Goal: Entertainment & Leisure: Consume media (video, audio)

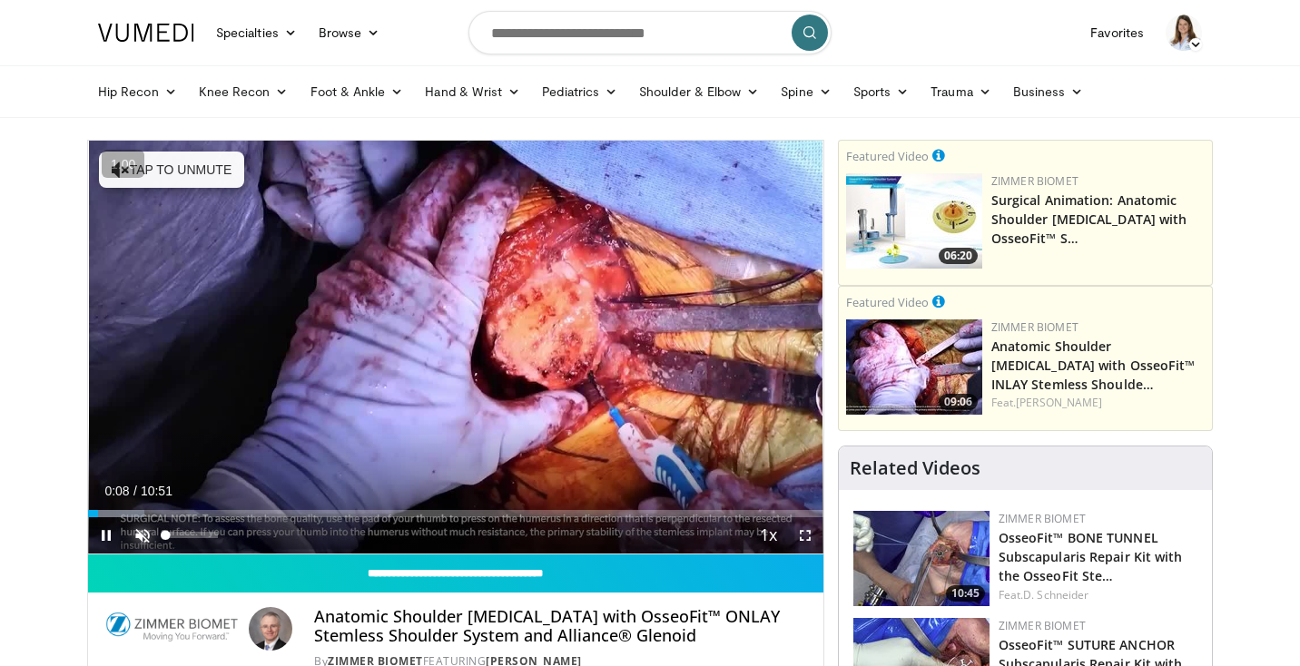
click at [146, 541] on span "Video Player" at bounding box center [142, 535] width 36 height 36
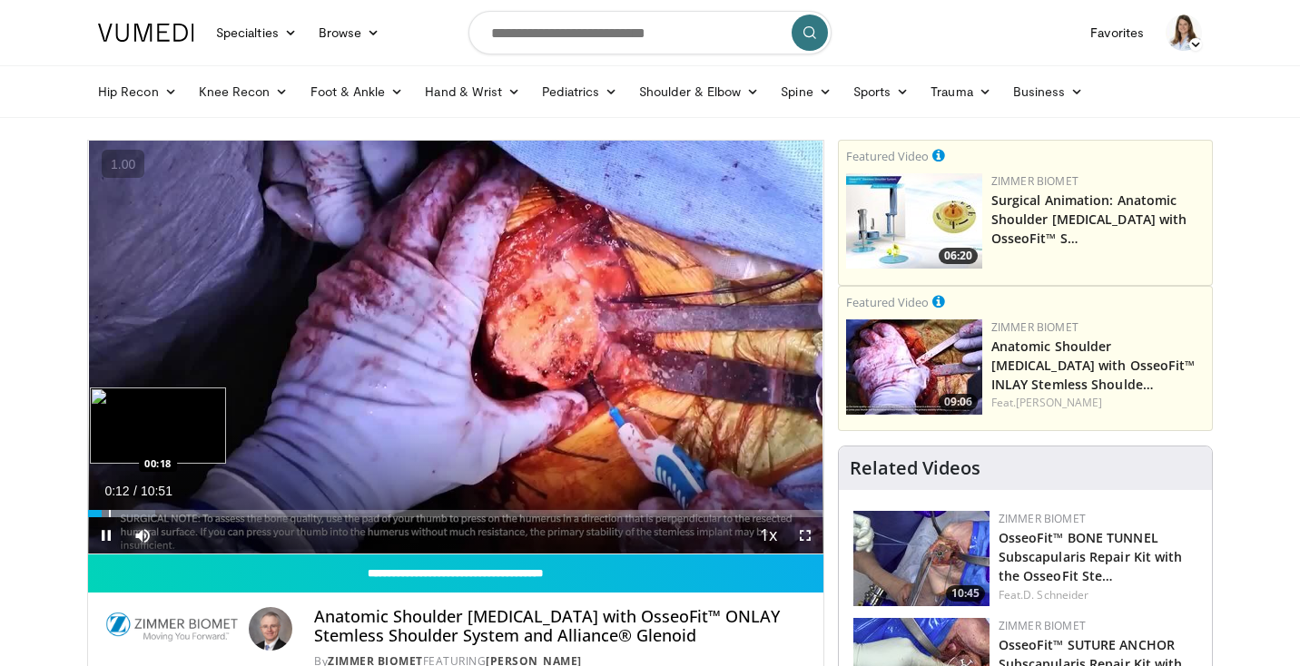
click at [108, 509] on div "Loaded : 9.13% 00:12 00:18" at bounding box center [455, 508] width 735 height 17
click at [121, 511] on div "Progress Bar" at bounding box center [122, 513] width 2 height 7
click at [132, 511] on div "Progress Bar" at bounding box center [133, 513] width 2 height 7
click at [141, 511] on div "Progress Bar" at bounding box center [142, 513] width 2 height 7
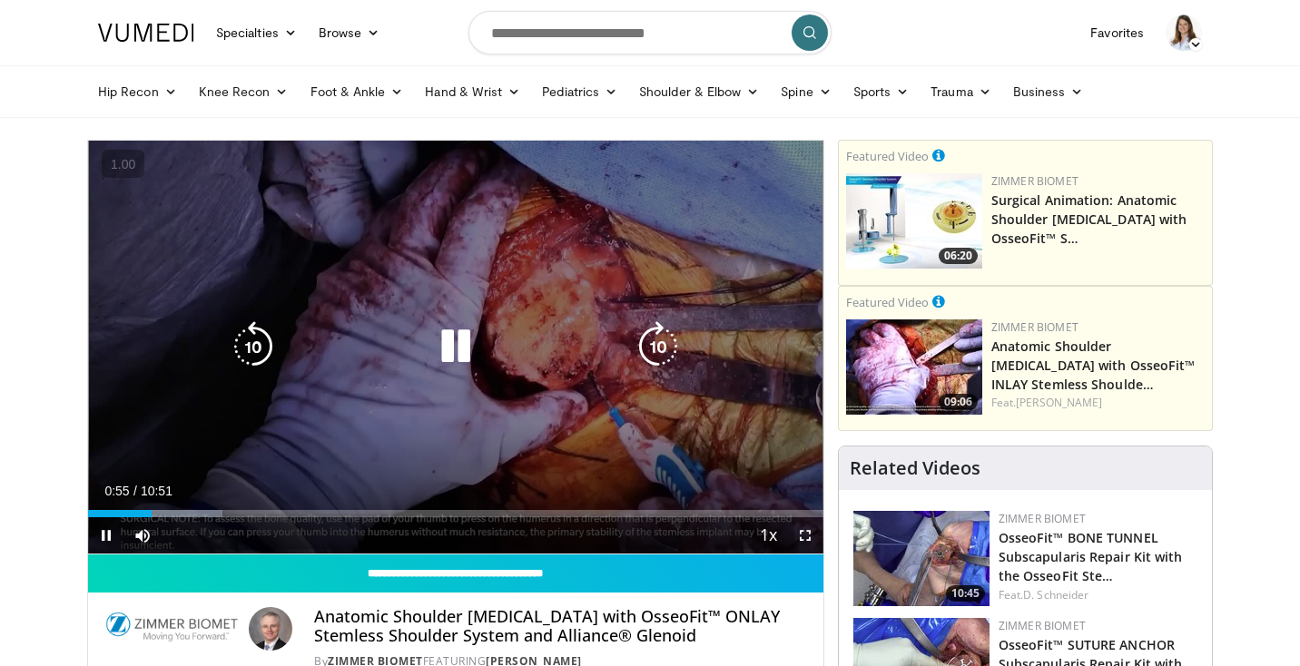
click at [448, 348] on icon "Video Player" at bounding box center [455, 346] width 51 height 51
